Goal: Task Accomplishment & Management: Use online tool/utility

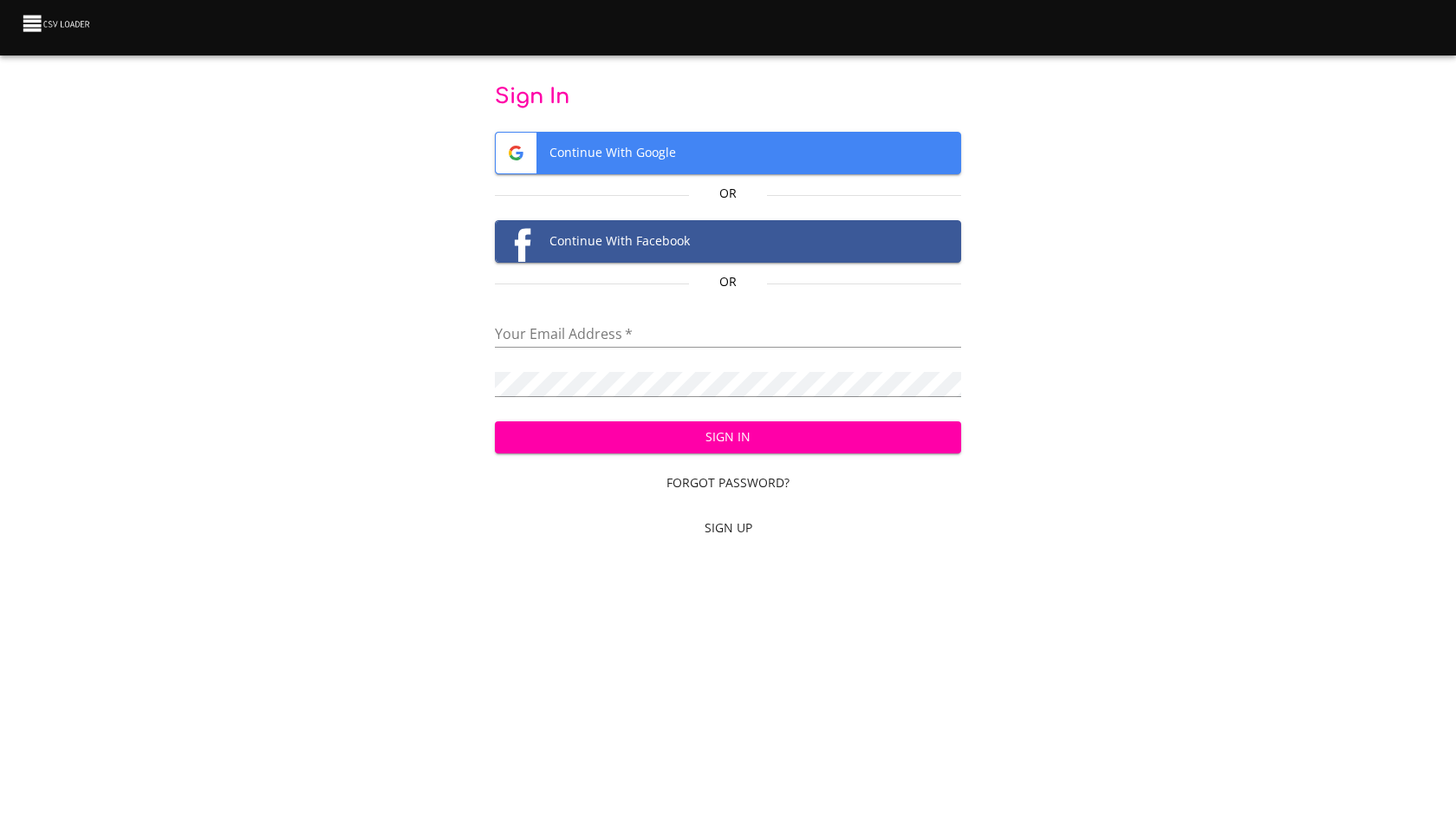
click at [653, 142] on span "Continue With Google" at bounding box center [728, 152] width 466 height 40
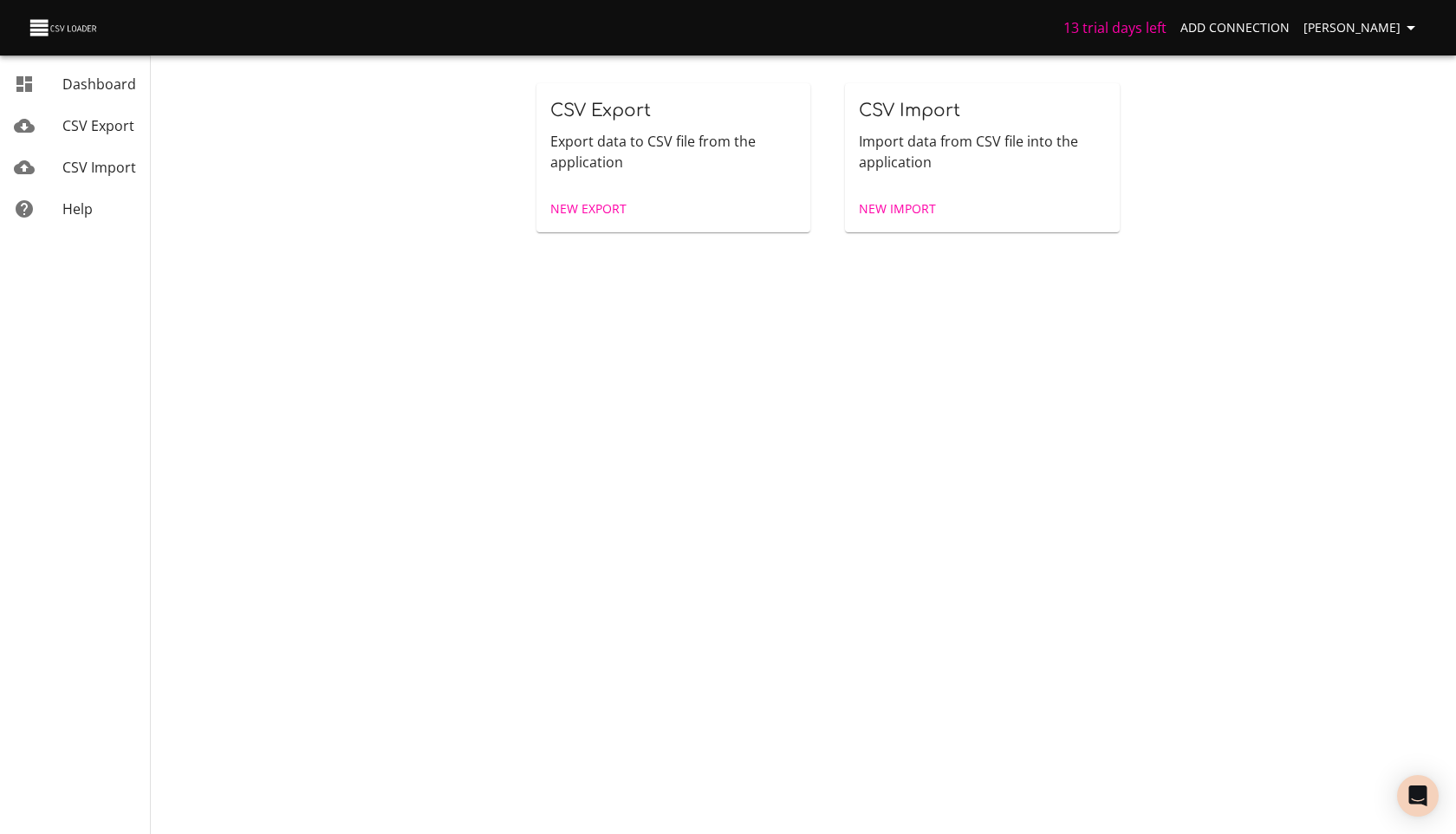
click at [604, 204] on span "New Export" at bounding box center [588, 209] width 76 height 22
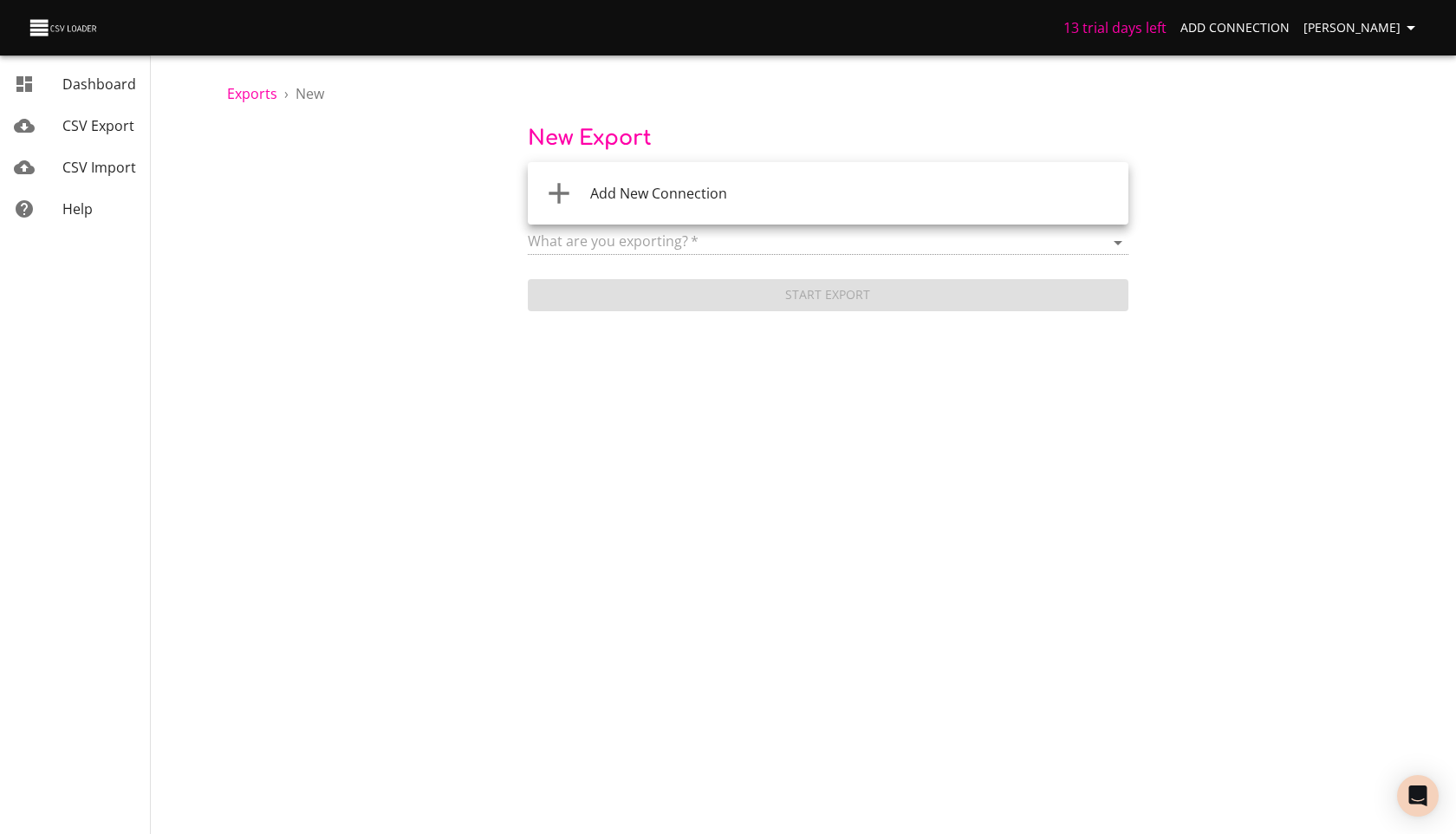
click at [632, 196] on body "13 trial days left Add Connection Оксана Бик Dashboard CSV Export CSV Import He…" at bounding box center [728, 417] width 1456 height 834
click at [633, 195] on span "Add New Connection" at bounding box center [658, 193] width 137 height 19
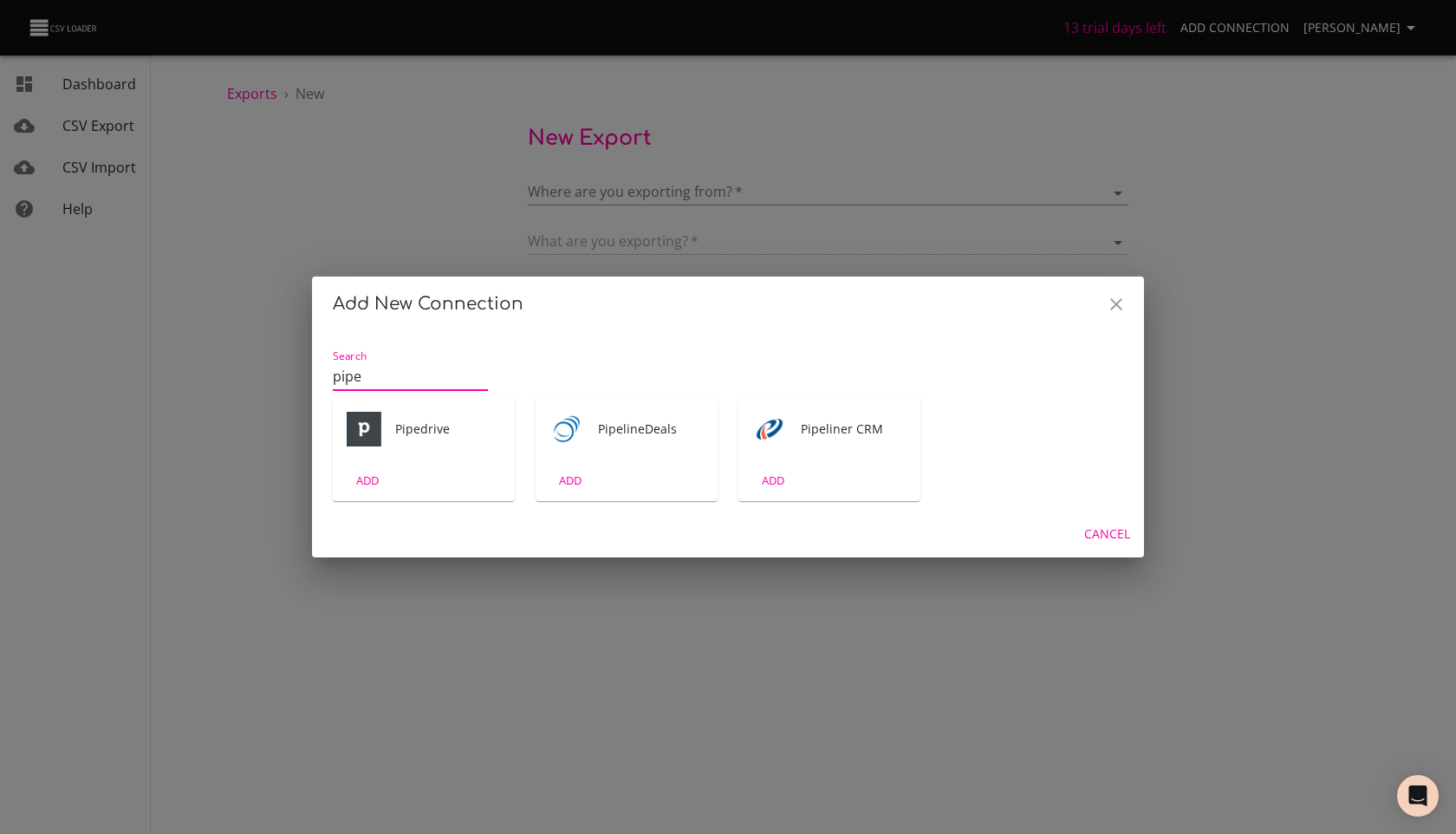
type input "pipe"
click at [452, 470] on div "ADD" at bounding box center [423, 480] width 182 height 40
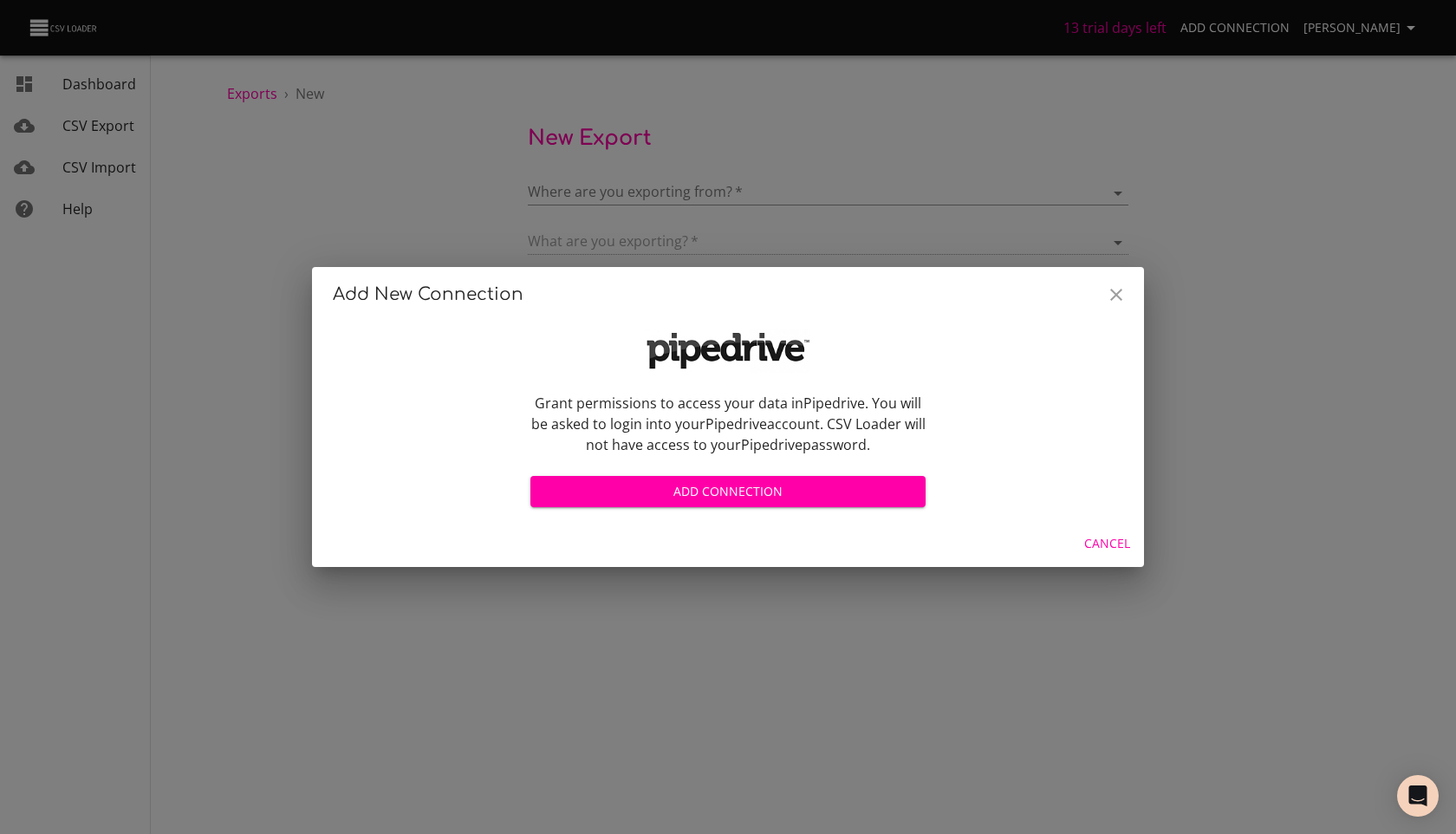
click at [663, 483] on span "Add Connection" at bounding box center [728, 492] width 367 height 22
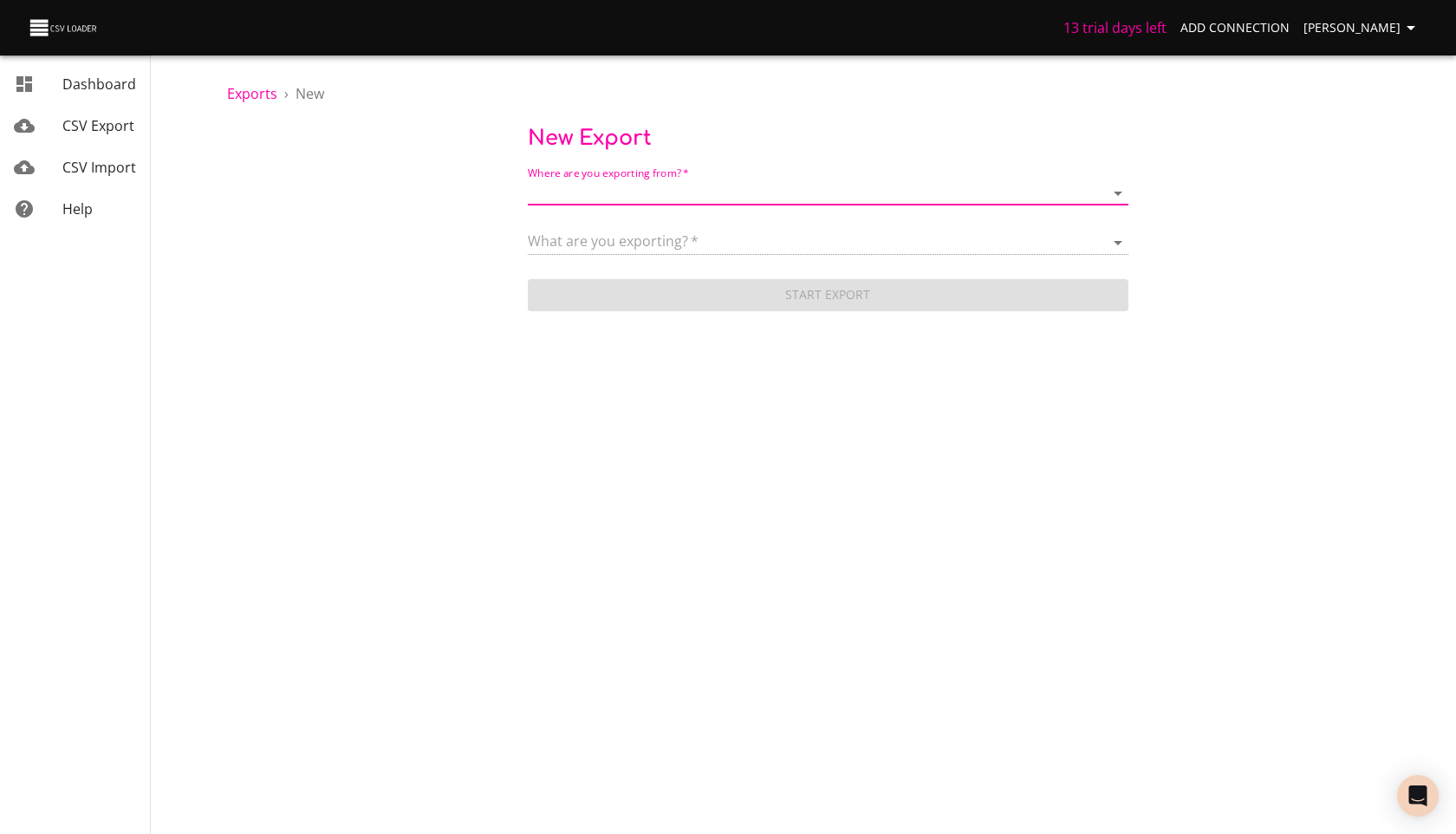
click at [595, 178] on label "Where are you exporting from?   *" at bounding box center [608, 173] width 161 height 10
click at [591, 192] on body "13 trial days left Add Connection Оксана Бик Dashboard CSV Export CSV Import He…" at bounding box center [728, 417] width 1456 height 834
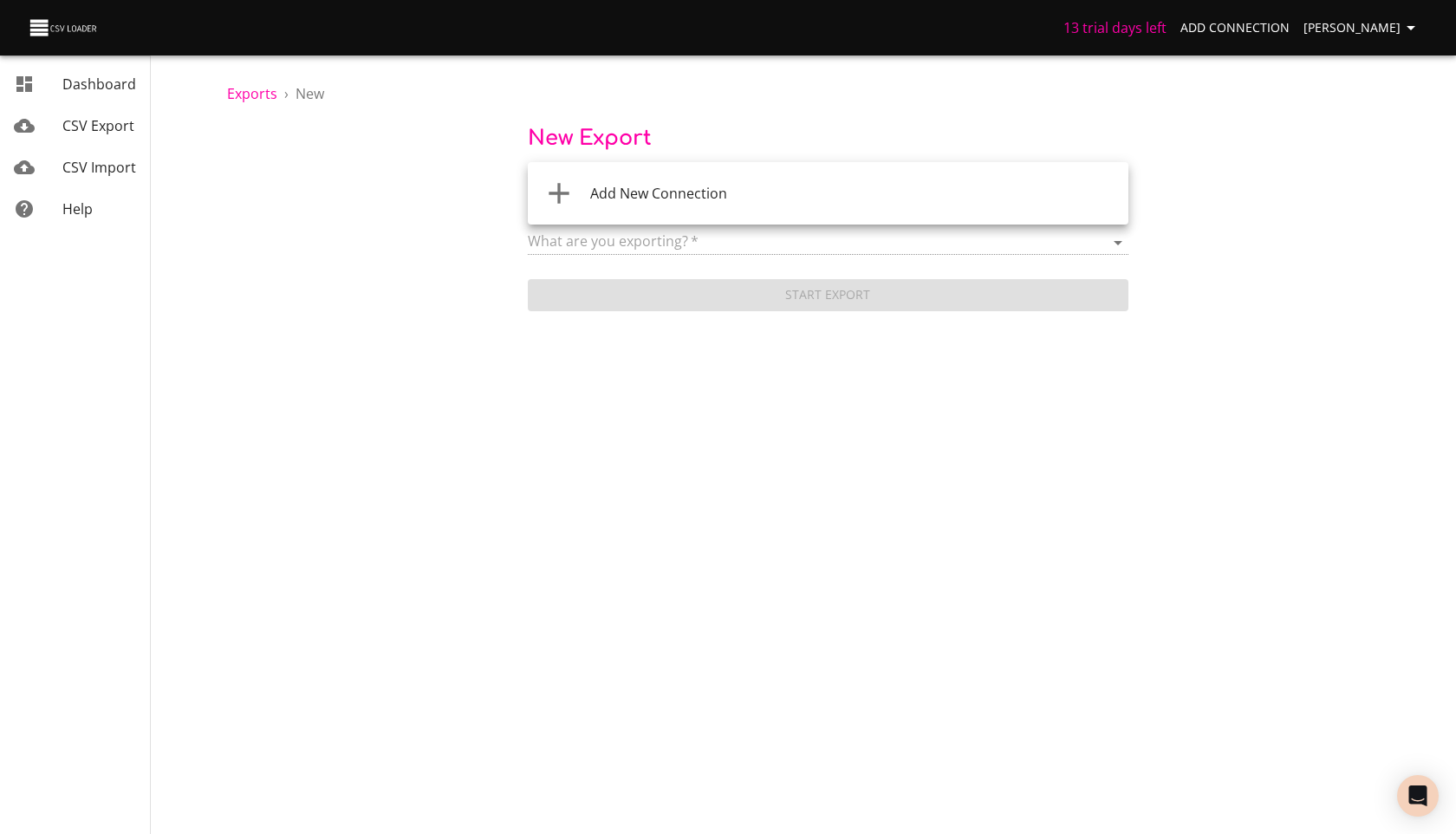
click at [361, 195] on div at bounding box center [728, 417] width 1456 height 834
click at [627, 187] on body "13 trial days left Add Connection Оксана Бик Dashboard CSV Export CSV Import He…" at bounding box center [728, 417] width 1456 height 834
click at [649, 202] on span "Add New Connection" at bounding box center [658, 193] width 137 height 19
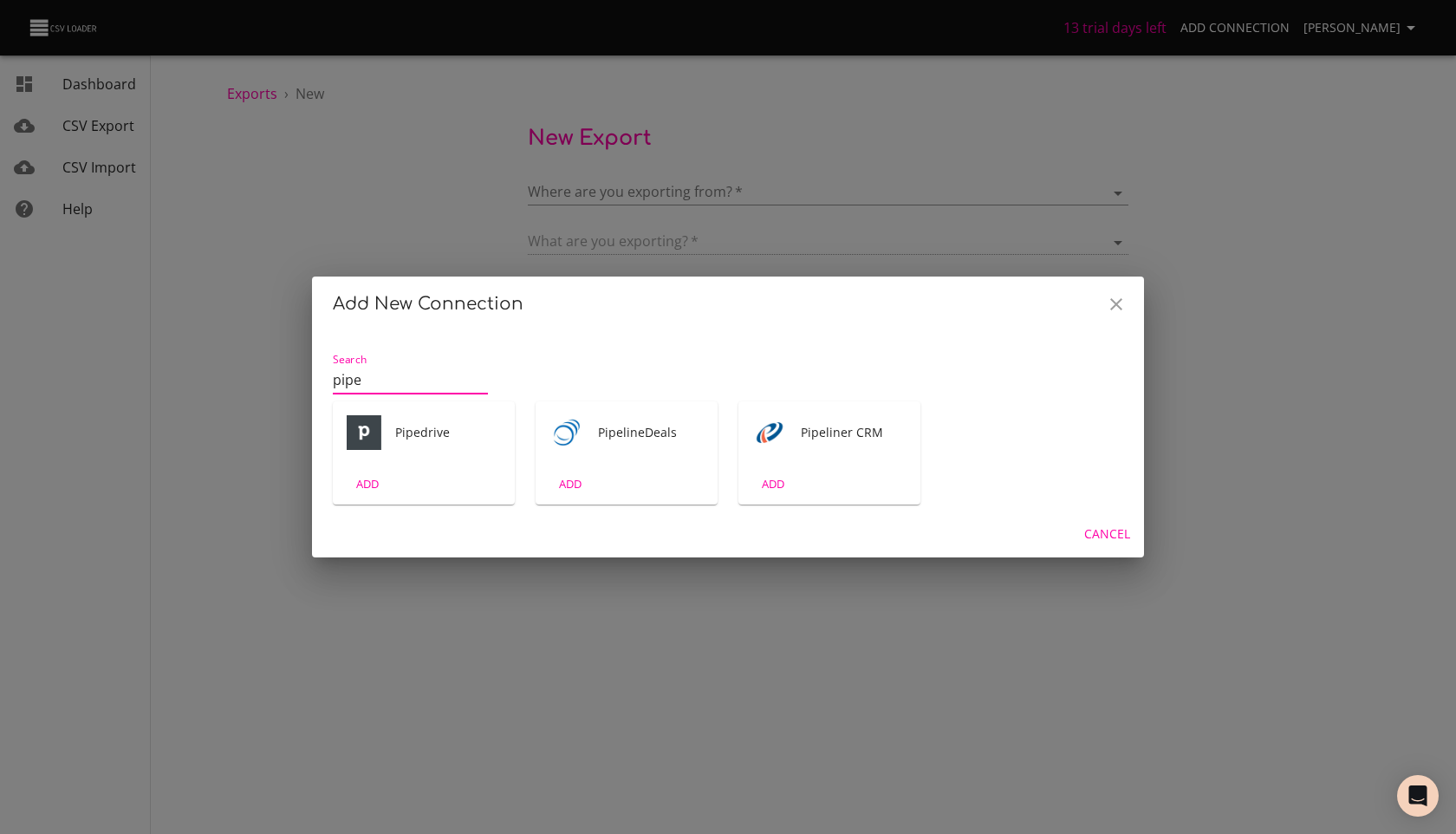
type input "pipe"
click at [397, 446] on div "Pipedrive" at bounding box center [423, 433] width 182 height 62
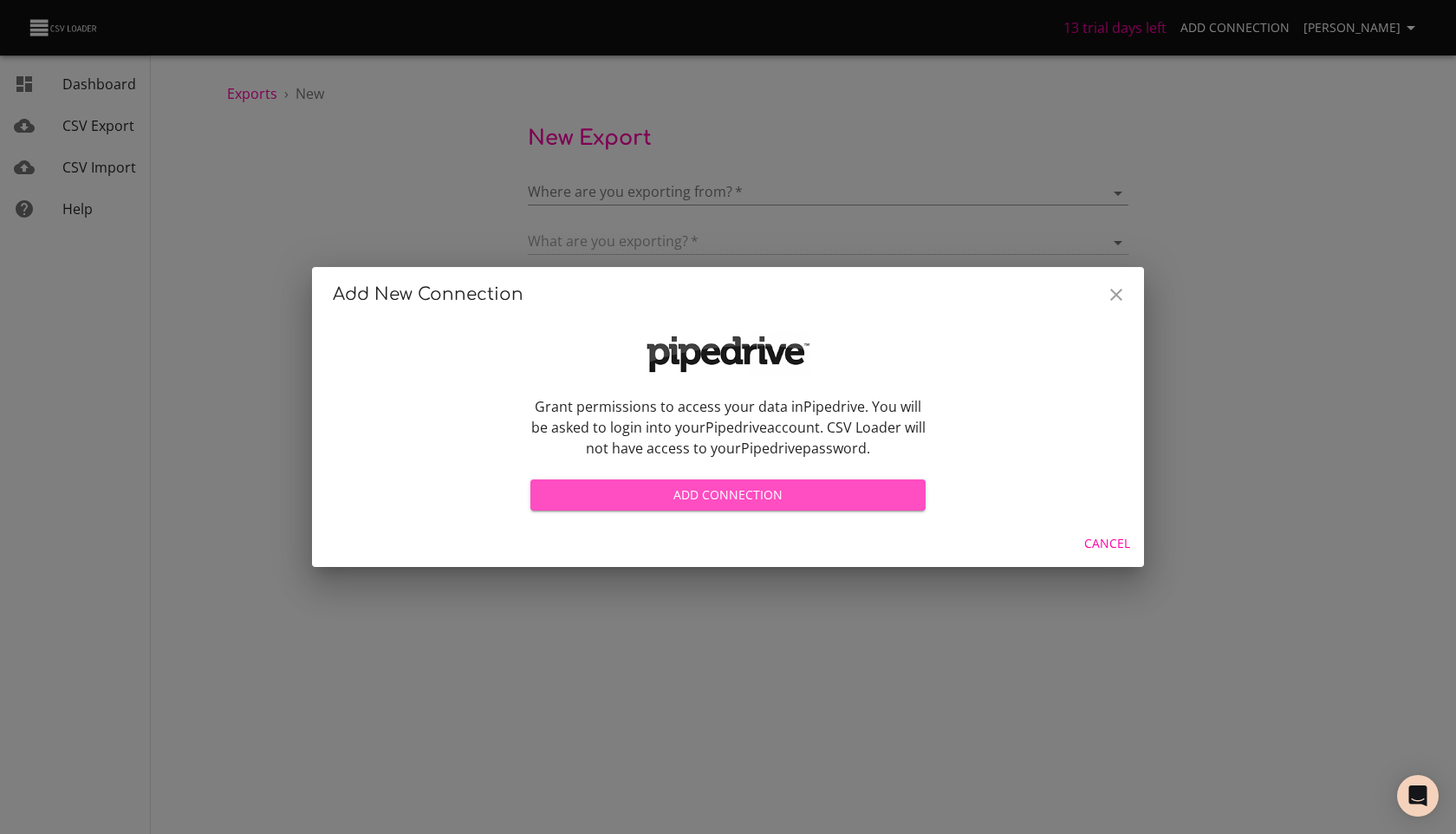
click at [833, 485] on span "Add Connection" at bounding box center [728, 495] width 367 height 22
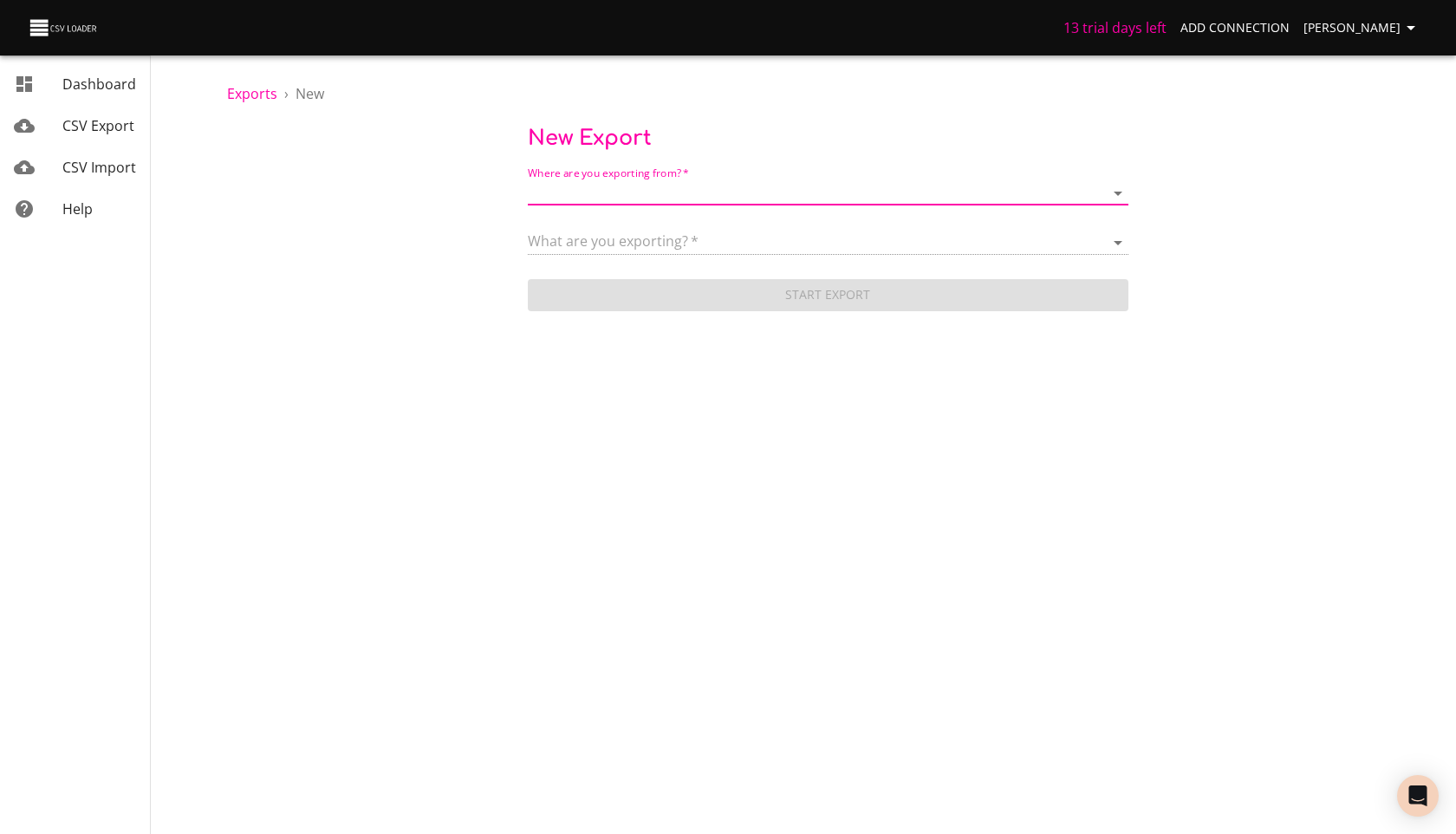
click at [637, 199] on body "13 trial days left Add Connection Оксана Бик Dashboard CSV Export CSV Import He…" at bounding box center [728, 417] width 1456 height 834
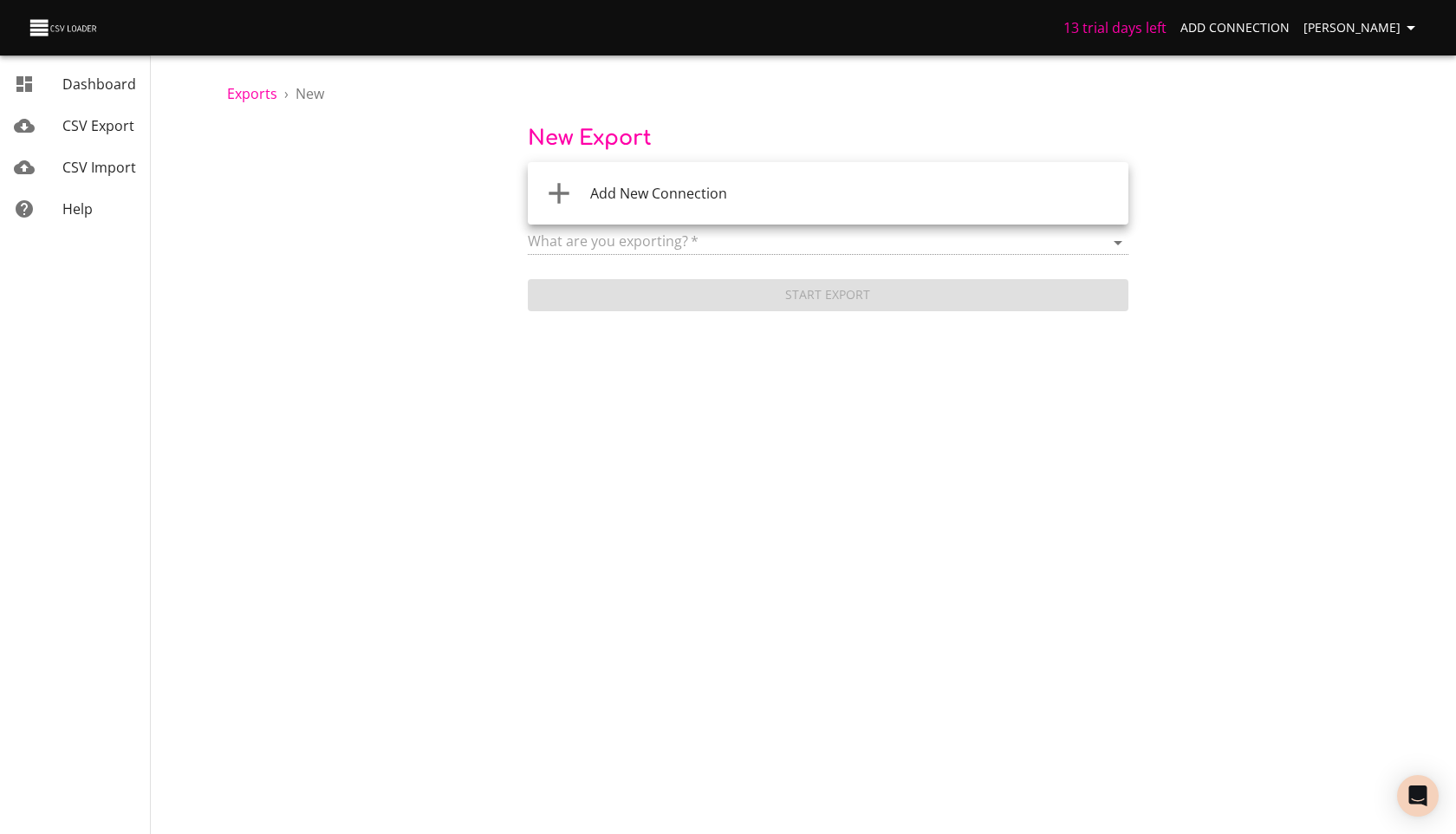
click at [652, 194] on span "Add New Connection" at bounding box center [658, 193] width 137 height 19
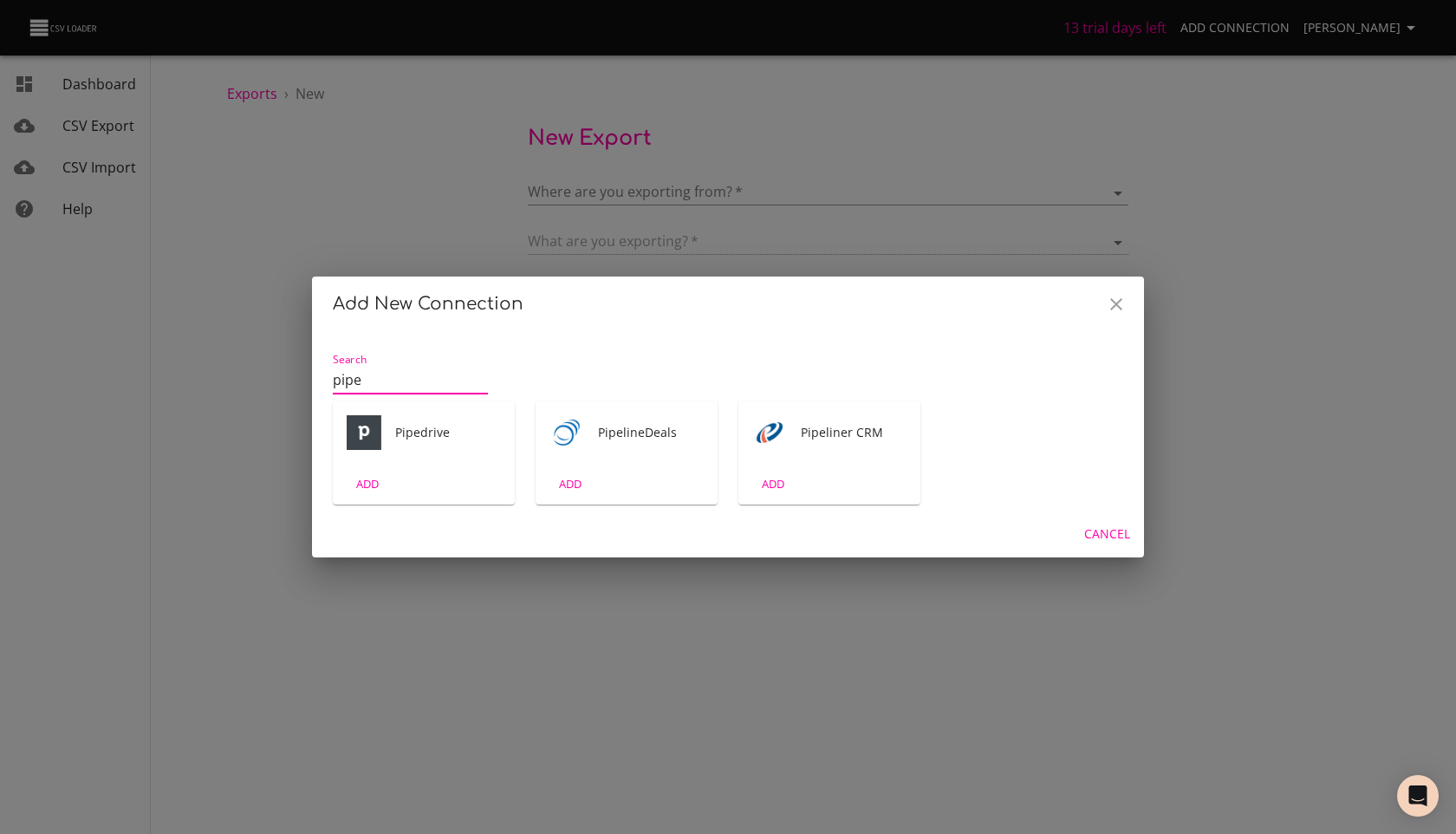
type input "pipe"
click at [420, 395] on div "Pipedrive ADD" at bounding box center [423, 452] width 203 height 124
click at [419, 433] on span "Pipedrive" at bounding box center [447, 432] width 106 height 17
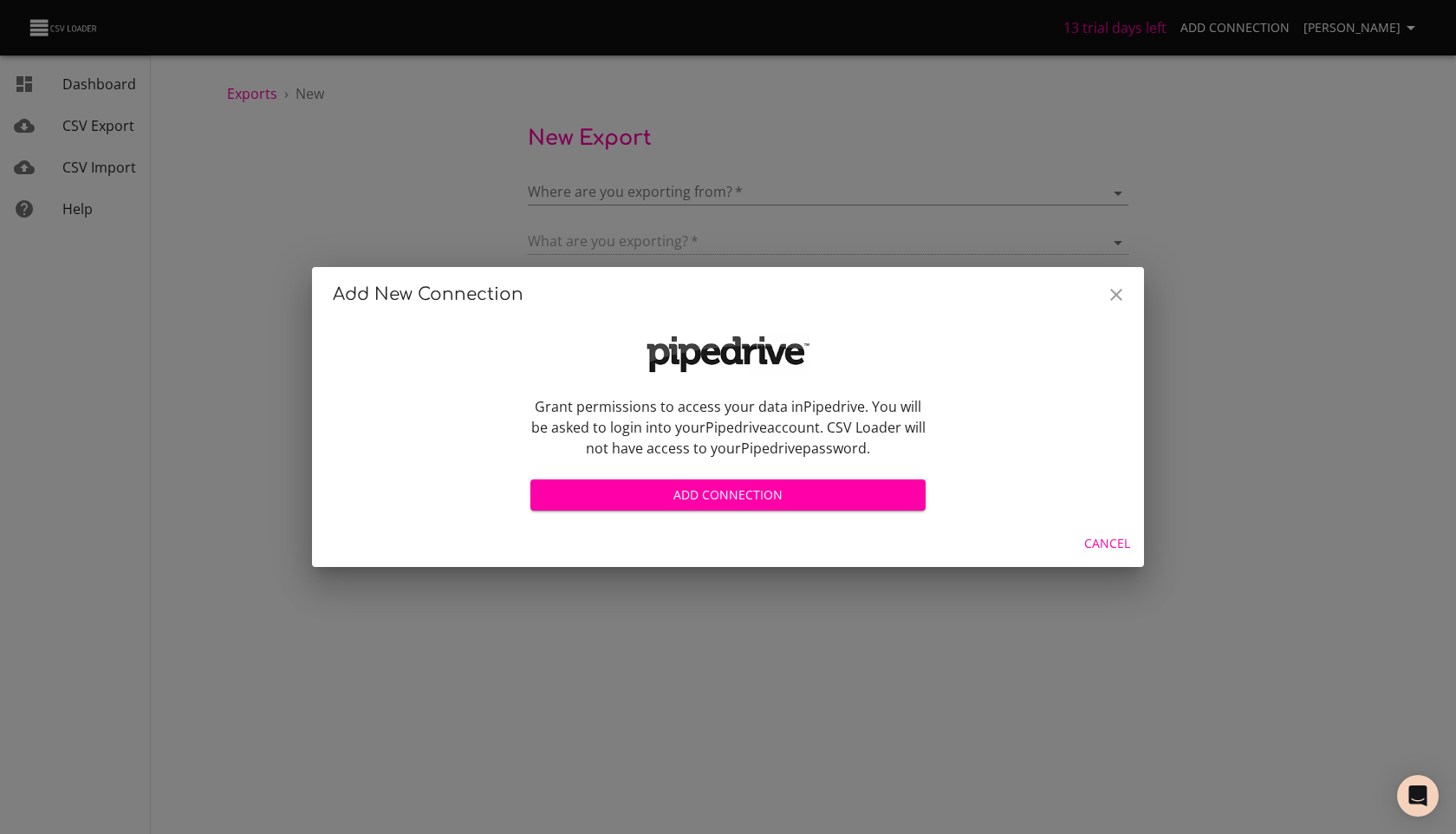
click at [780, 504] on span "Add Connection" at bounding box center [728, 495] width 367 height 22
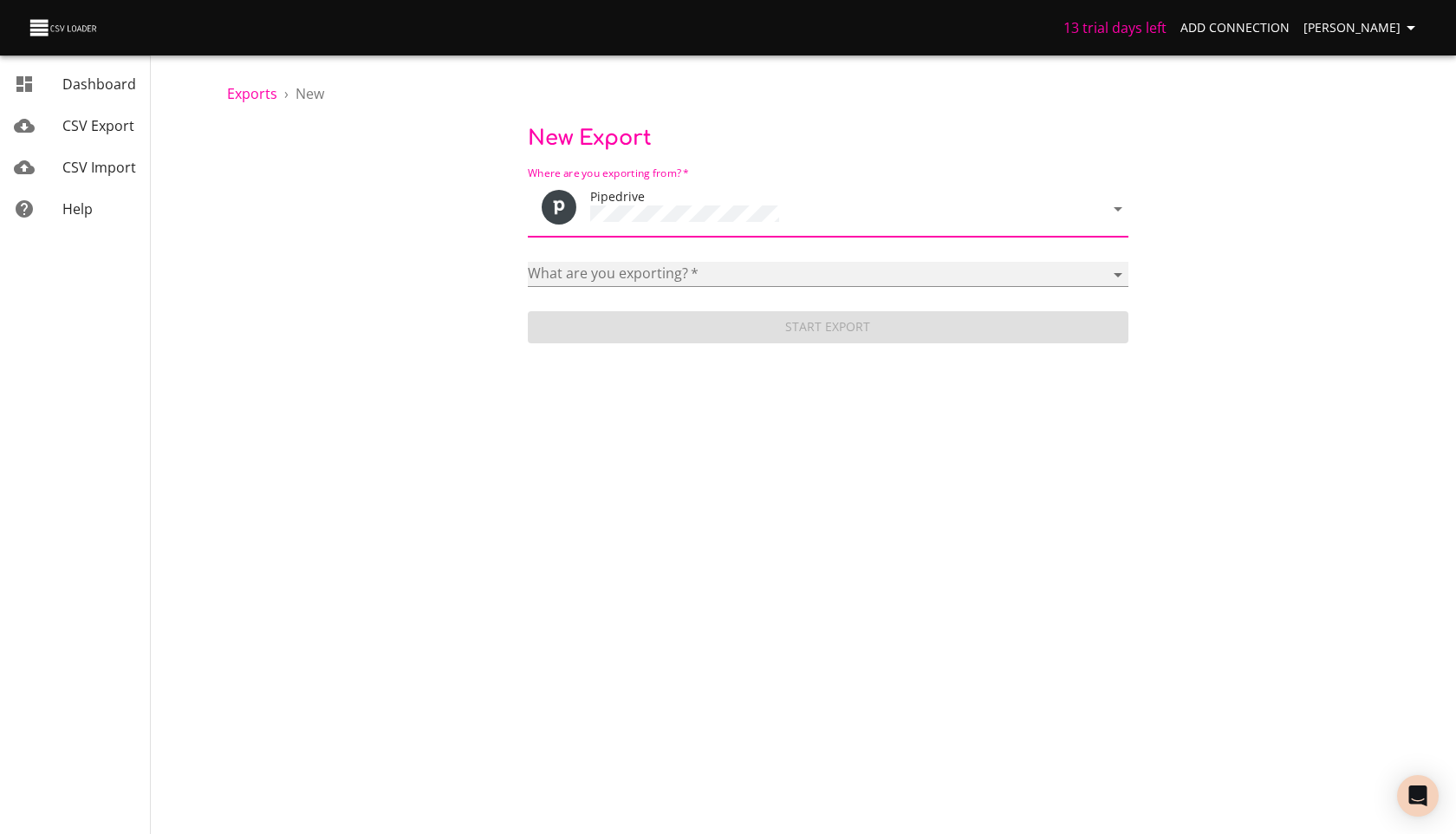
click at [657, 273] on select "Activities Activity Types Deal Products Deals Email Threads Emails Notes Organi…" at bounding box center [829, 274] width 601 height 25
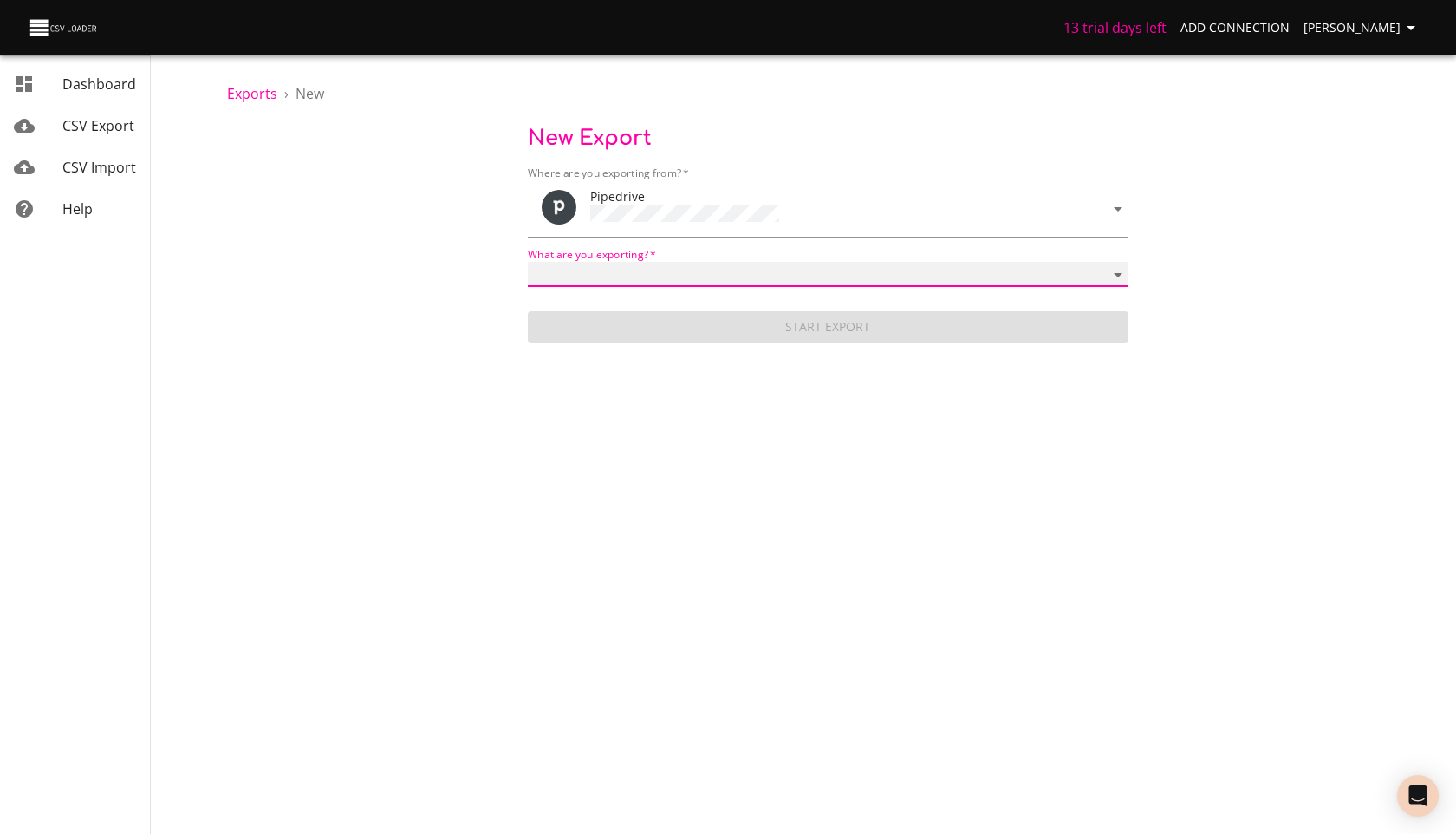
select select "mail_messages"
click at [528, 262] on select "Activities Activity Types Deal Products Deals Email Threads Emails Notes Organi…" at bounding box center [829, 274] width 601 height 25
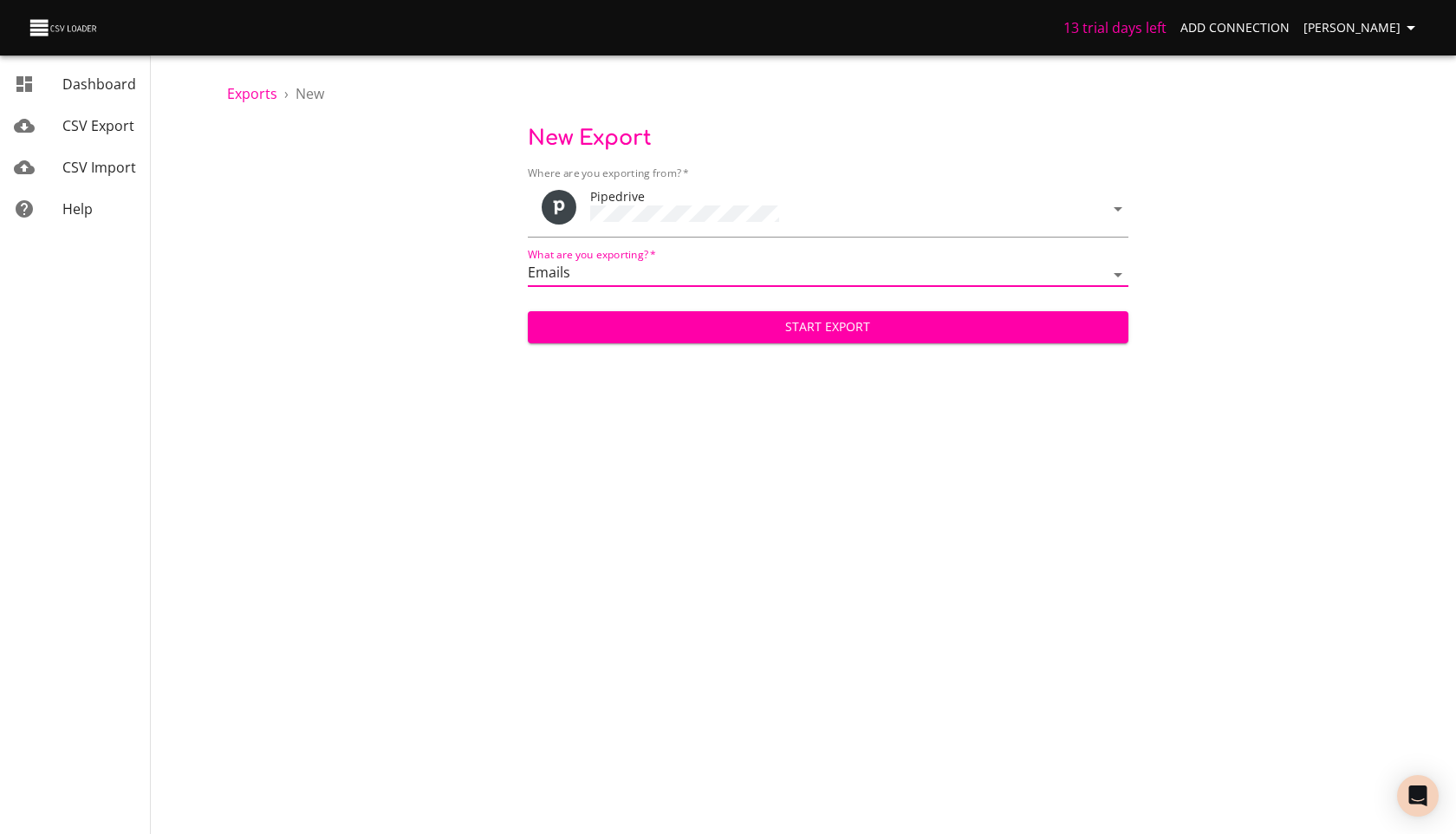
click at [759, 327] on span "Start Export" at bounding box center [829, 327] width 573 height 22
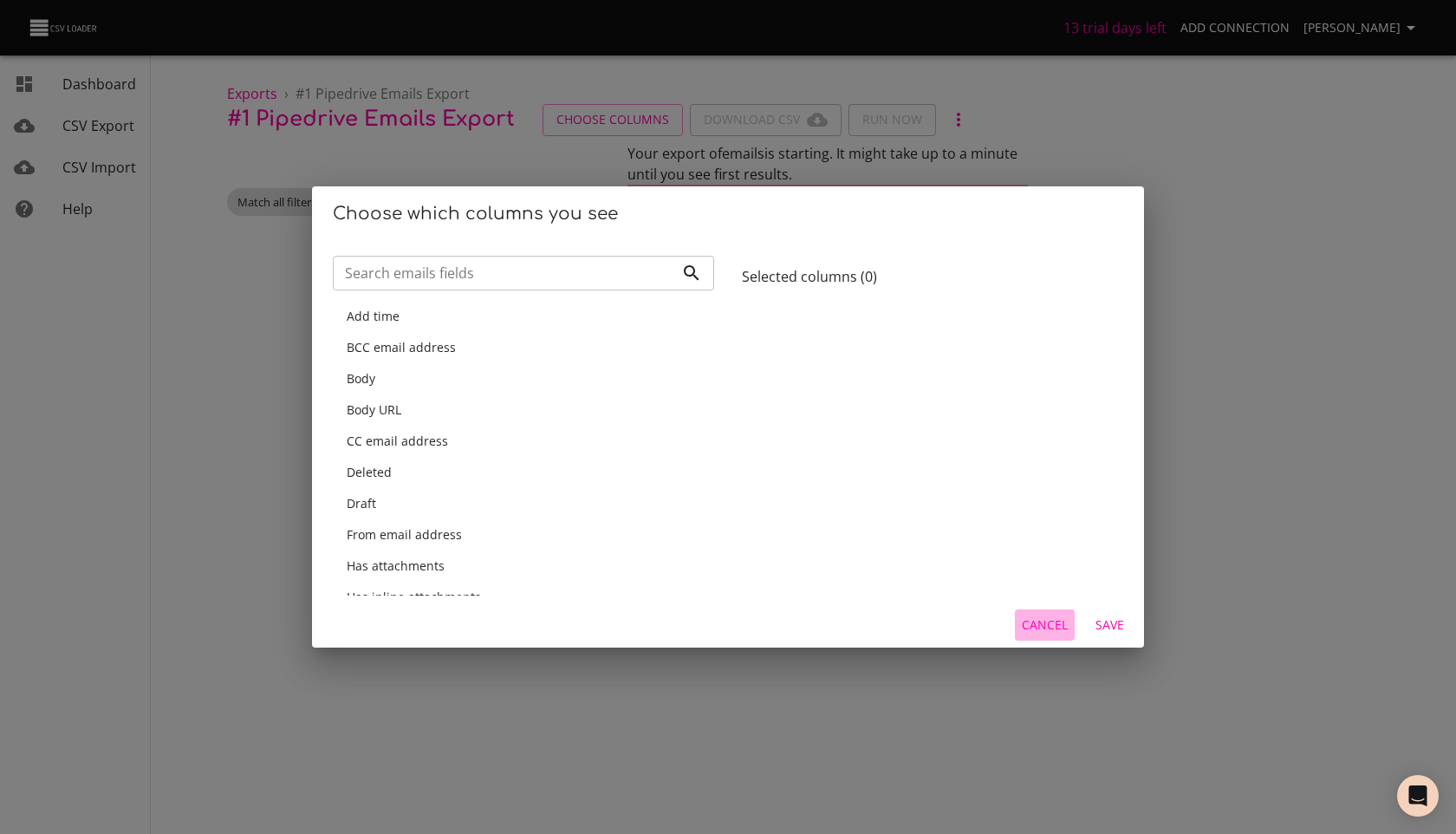
click at [1050, 614] on span "Cancel" at bounding box center [1044, 626] width 46 height 22
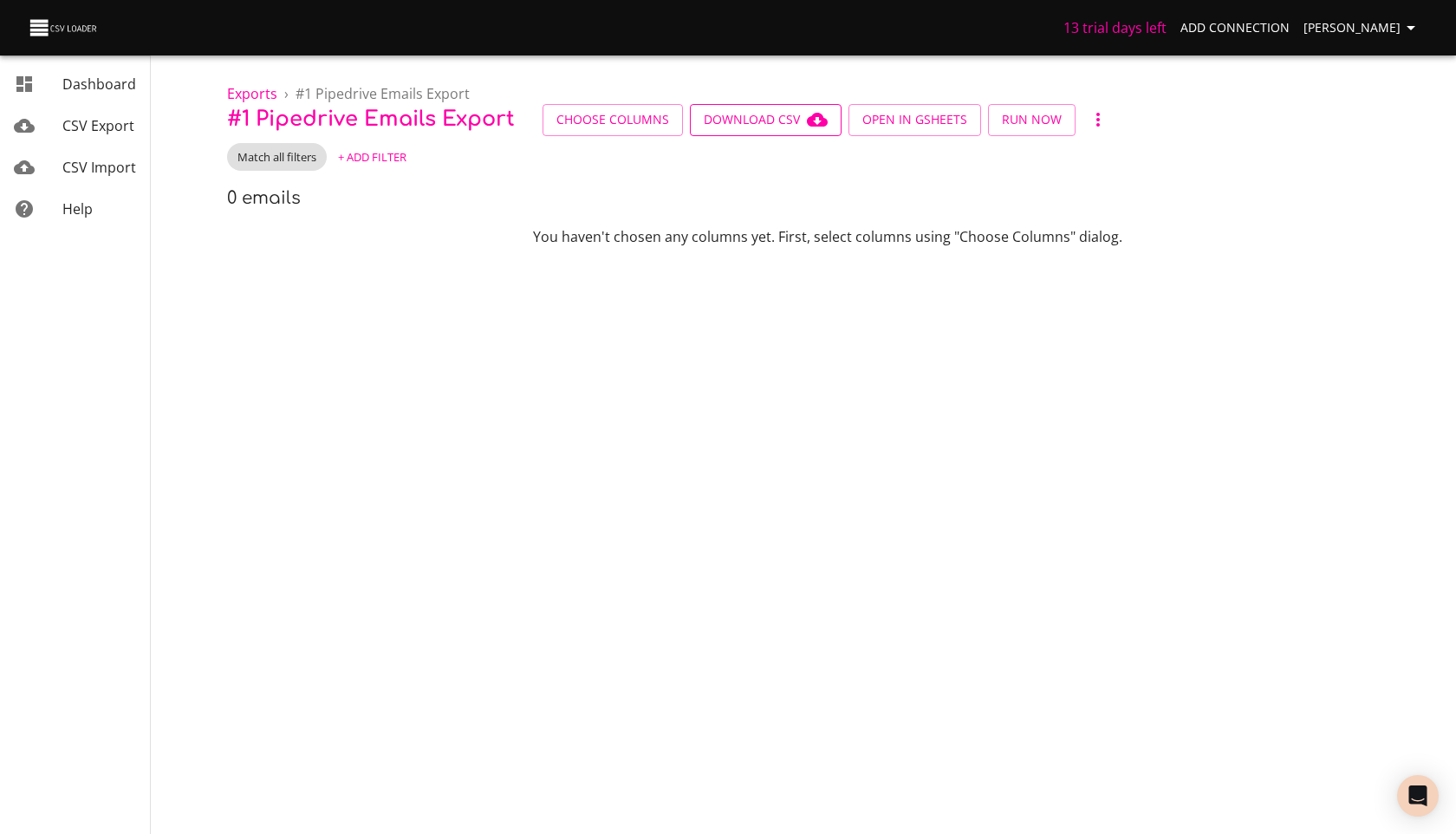
click at [738, 122] on span "Download CSV" at bounding box center [765, 120] width 124 height 22
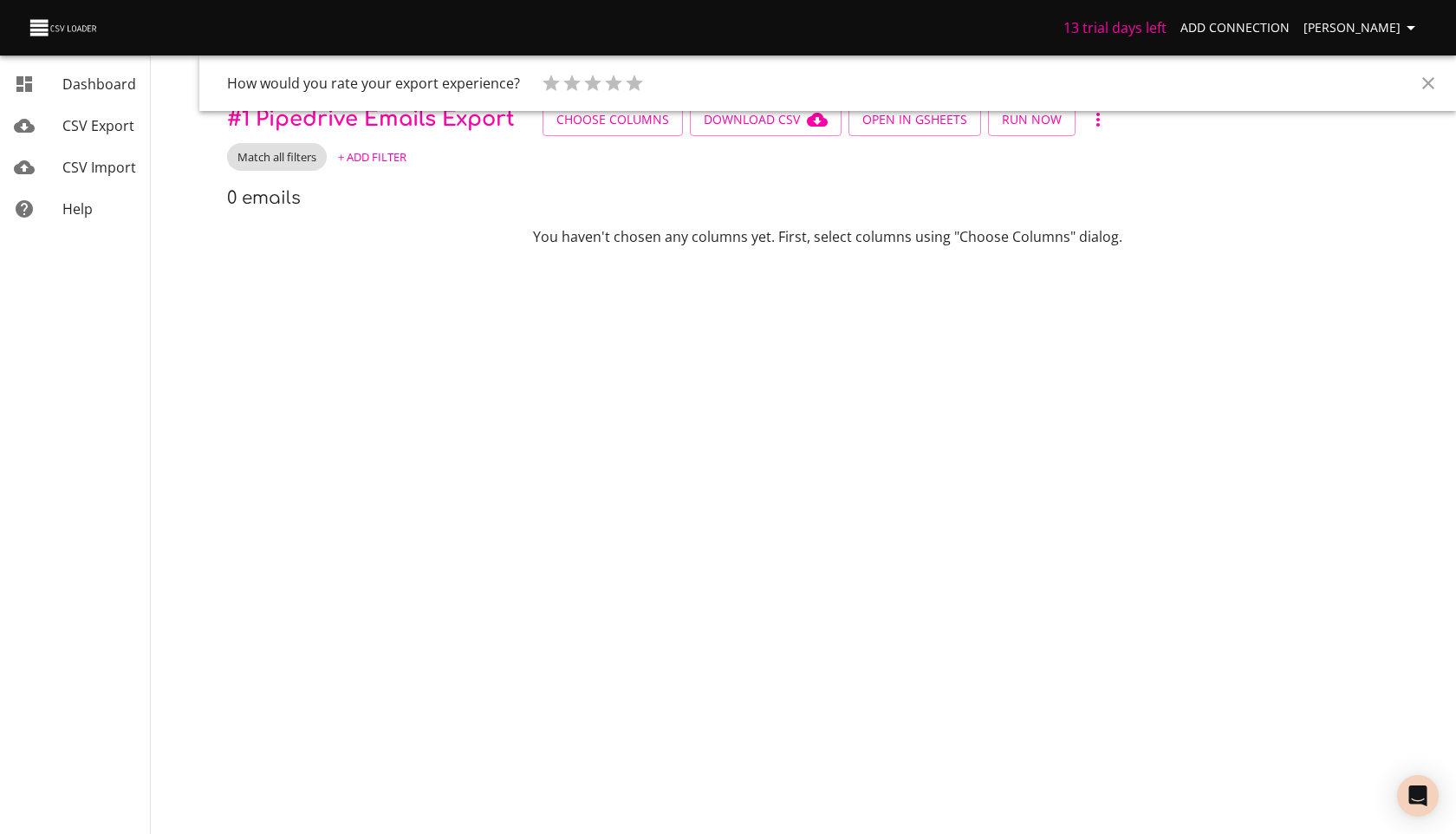
click at [691, 246] on p "You haven't chosen any columns yet. First, select columns using "Choose Columns…" at bounding box center [828, 236] width 1202 height 21
click at [376, 277] on body "13 trial days left Add Connection Оксана Бик Dashboard CSV Export CSV Import He…" at bounding box center [728, 417] width 1456 height 834
click at [1430, 85] on icon "Close" at bounding box center [1428, 83] width 21 height 21
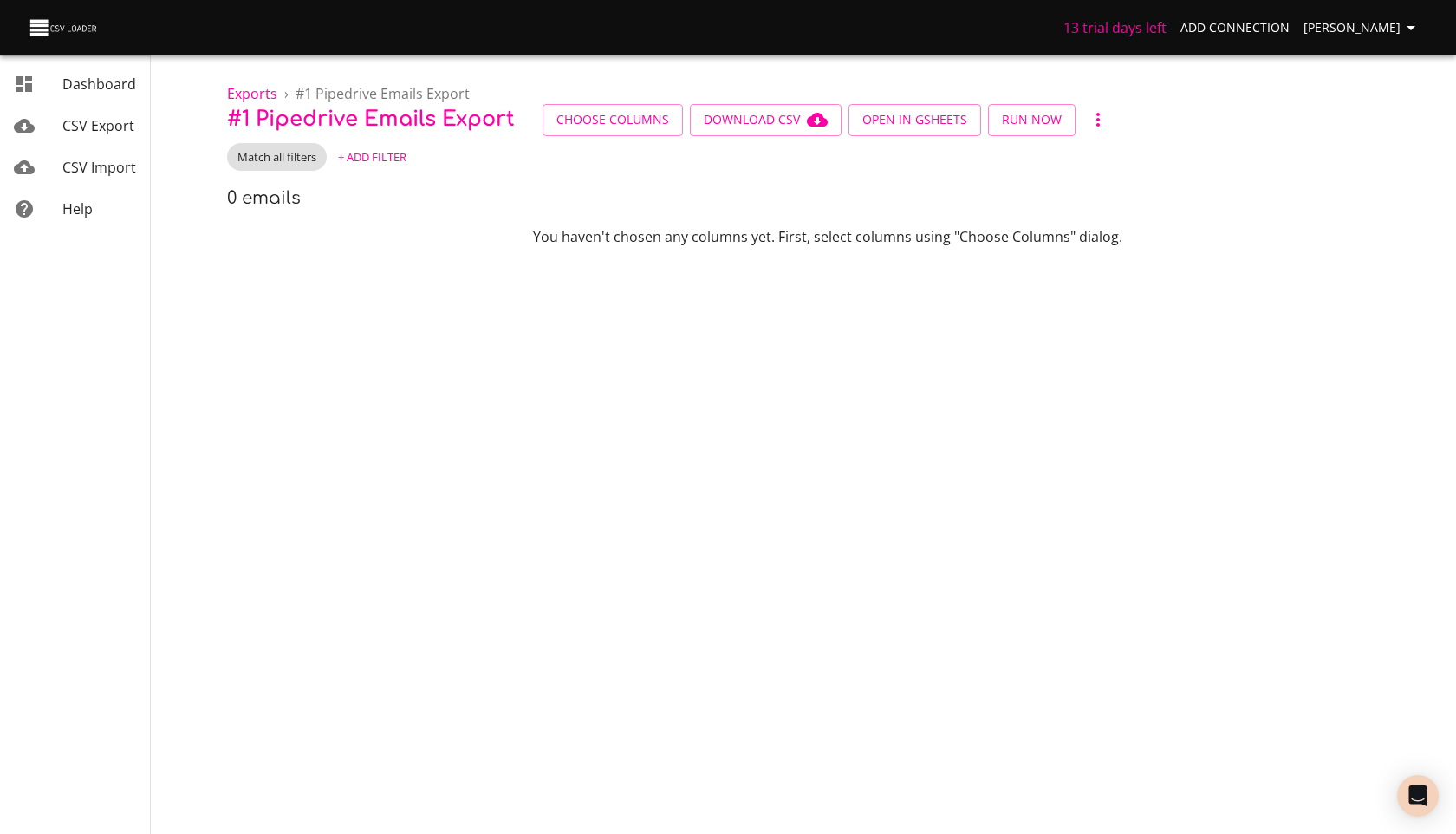
click at [1386, 30] on span "[PERSON_NAME]" at bounding box center [1362, 28] width 118 height 22
click at [1367, 229] on li "Sign out" at bounding box center [1375, 222] width 111 height 31
